Goal: Register for event/course

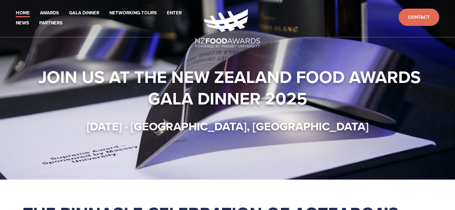
scroll to position [3, 0]
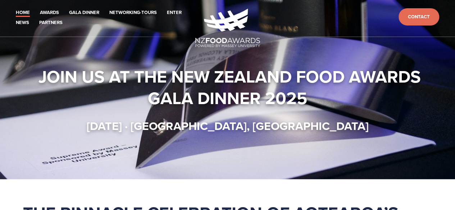
drag, startPoint x: 218, startPoint y: 125, endPoint x: 328, endPoint y: 121, distance: 110.0
click at [328, 121] on strong "[DATE] · [GEOGRAPHIC_DATA], [GEOGRAPHIC_DATA]" at bounding box center [228, 126] width 282 height 17
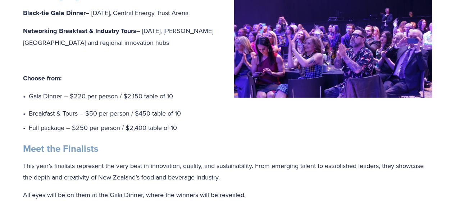
scroll to position [445, 0]
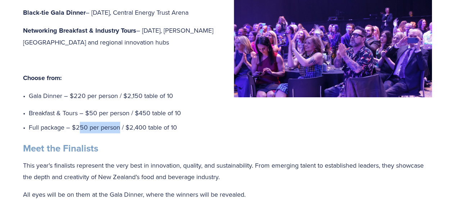
drag, startPoint x: 79, startPoint y: 138, endPoint x: 120, endPoint y: 136, distance: 41.0
click at [120, 133] on p "Full package – $250 per person / $2,400 table of 10" at bounding box center [230, 127] width 403 height 11
drag, startPoint x: 90, startPoint y: 120, endPoint x: 128, endPoint y: 122, distance: 38.1
click at [128, 119] on p "Breakfast & Tours – $50 per person / $450 table of 10" at bounding box center [230, 112] width 403 height 11
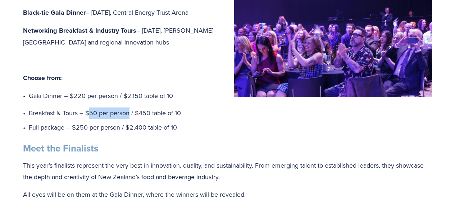
click at [128, 119] on p "Breakfast & Tours – $50 per person / $450 table of 10" at bounding box center [230, 112] width 403 height 11
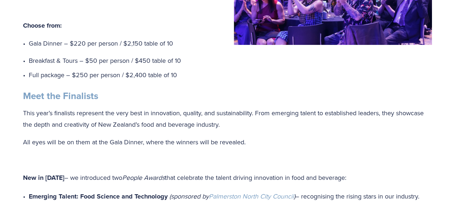
scroll to position [562, 0]
